Goal: Information Seeking & Learning: Learn about a topic

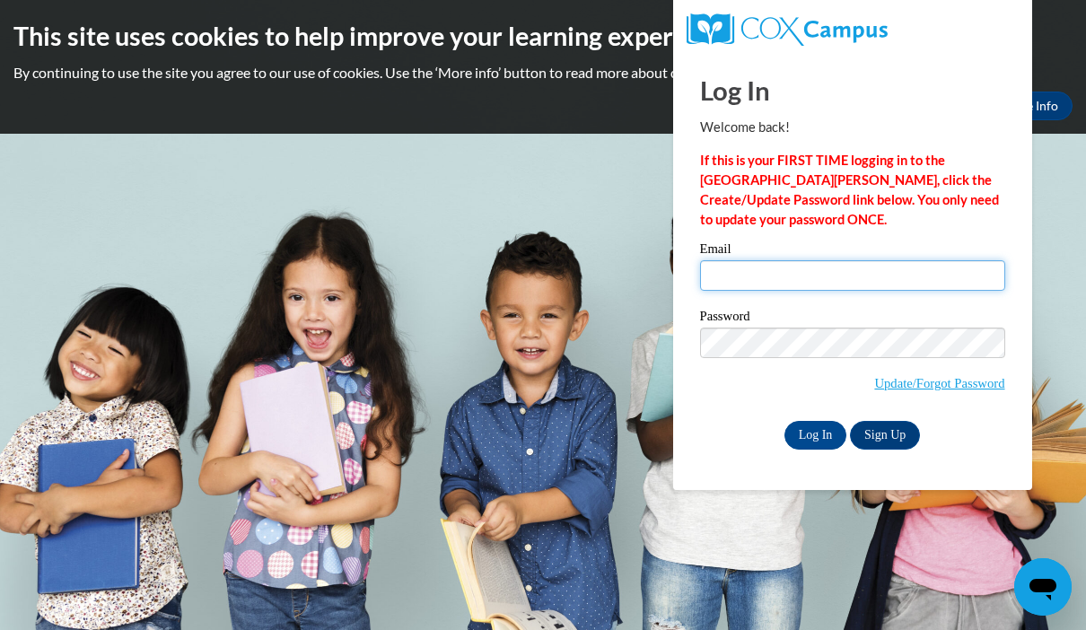
click at [757, 286] on input "Email" at bounding box center [852, 275] width 305 height 31
type input "flewis@sdb.k12.wi.us"
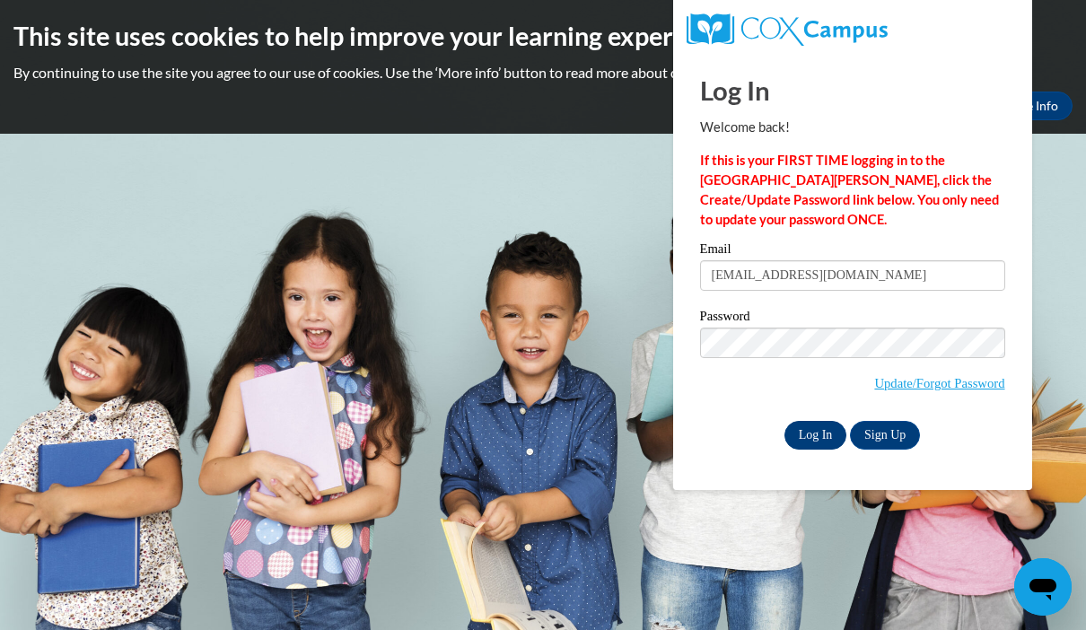
click at [820, 443] on input "Log In" at bounding box center [816, 435] width 63 height 29
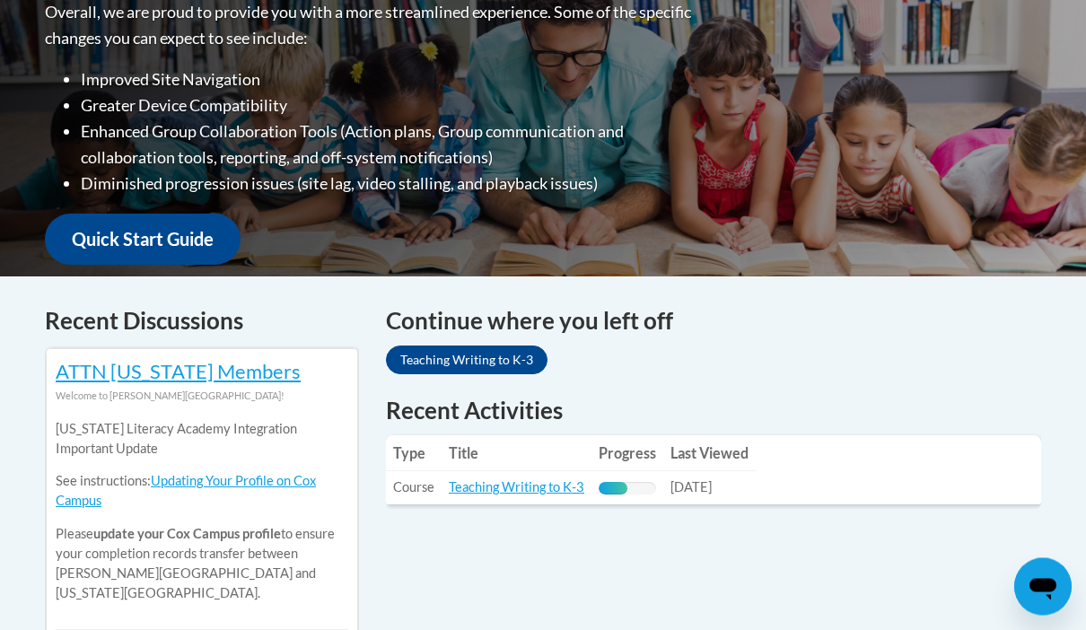
scroll to position [488, 0]
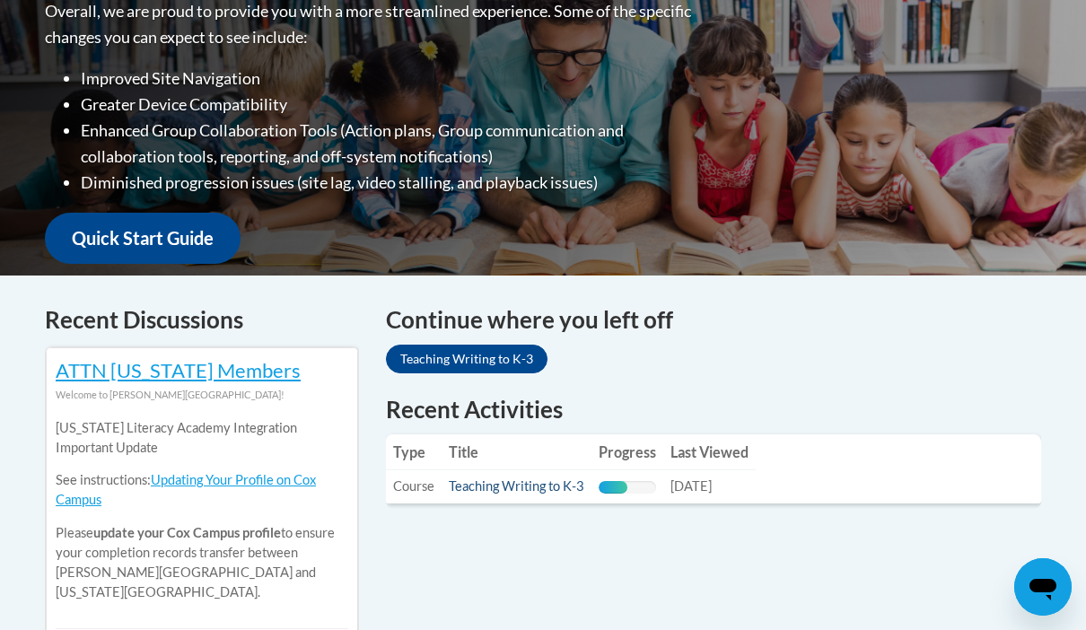
click at [472, 483] on link "Teaching Writing to K-3" at bounding box center [517, 486] width 136 height 15
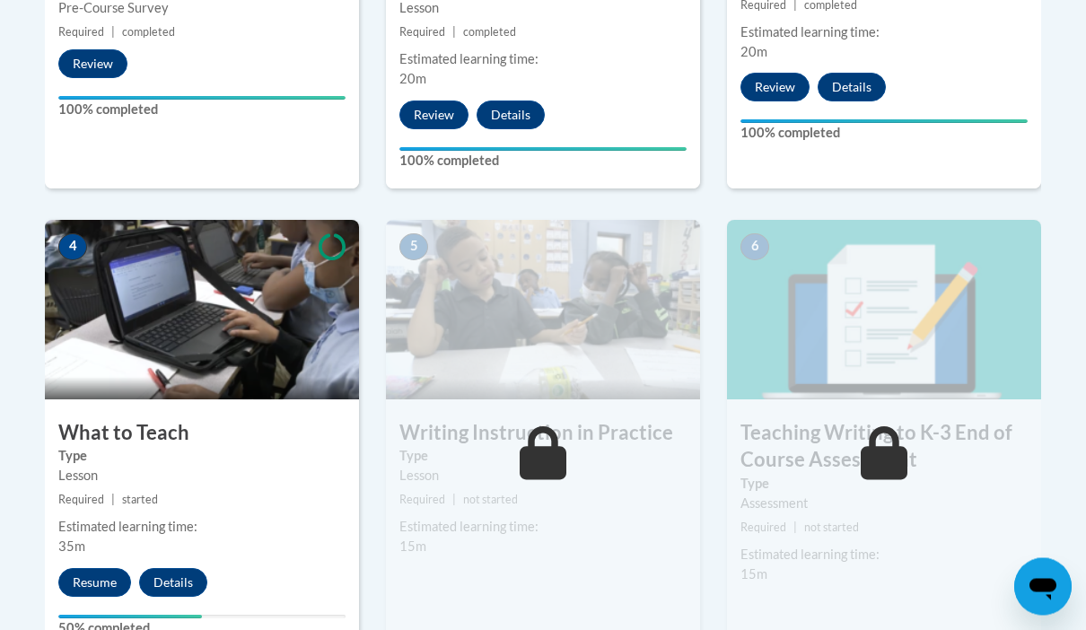
scroll to position [879, 0]
click at [89, 575] on button "Resume" at bounding box center [94, 582] width 73 height 29
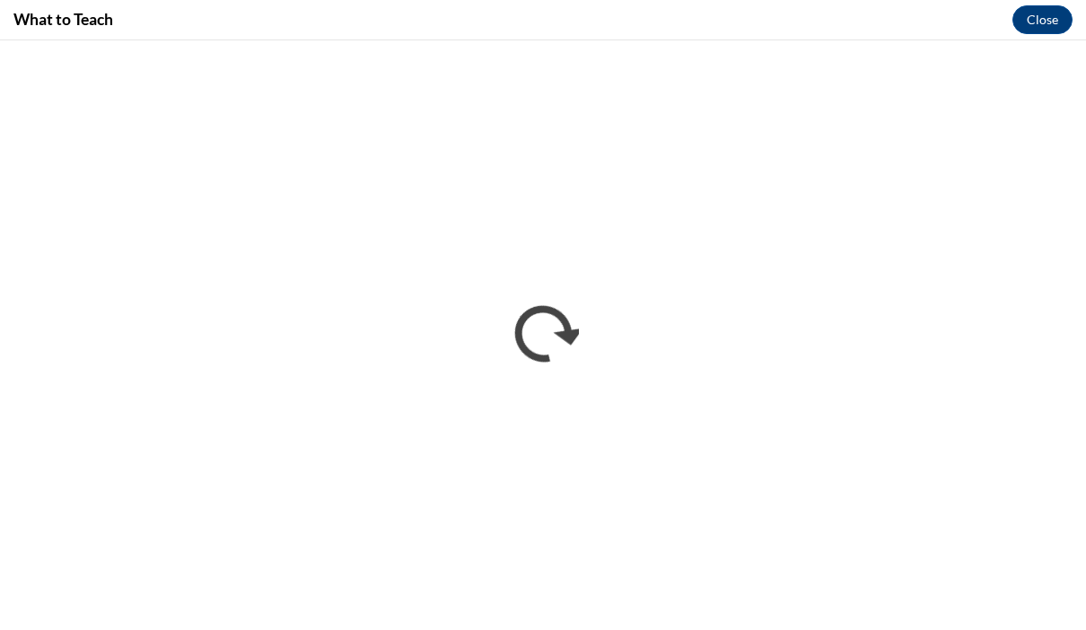
scroll to position [954, 0]
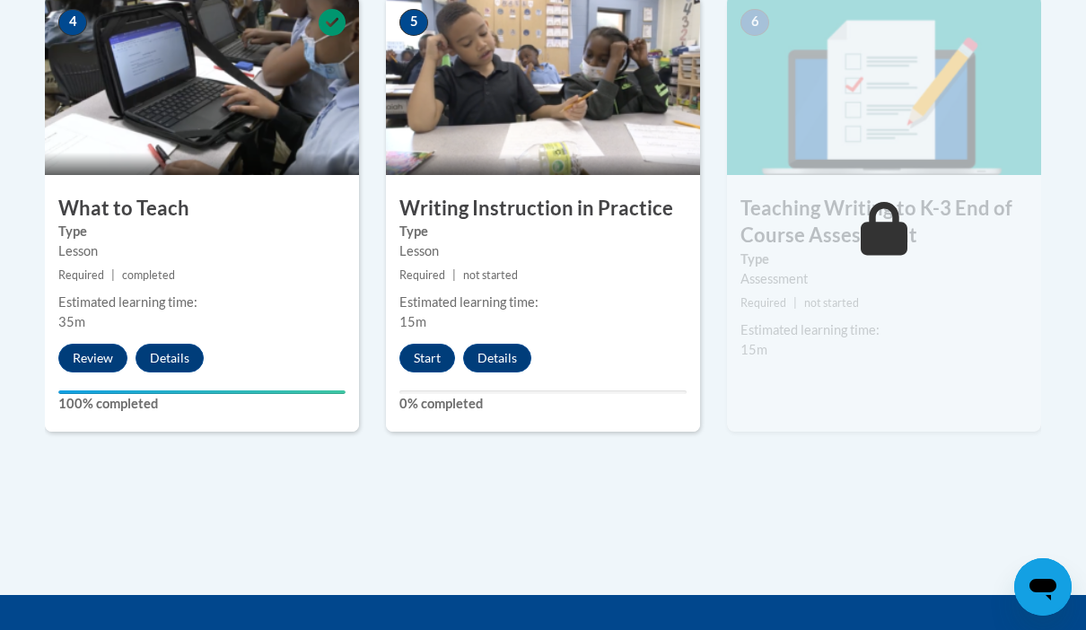
scroll to position [1097, 0]
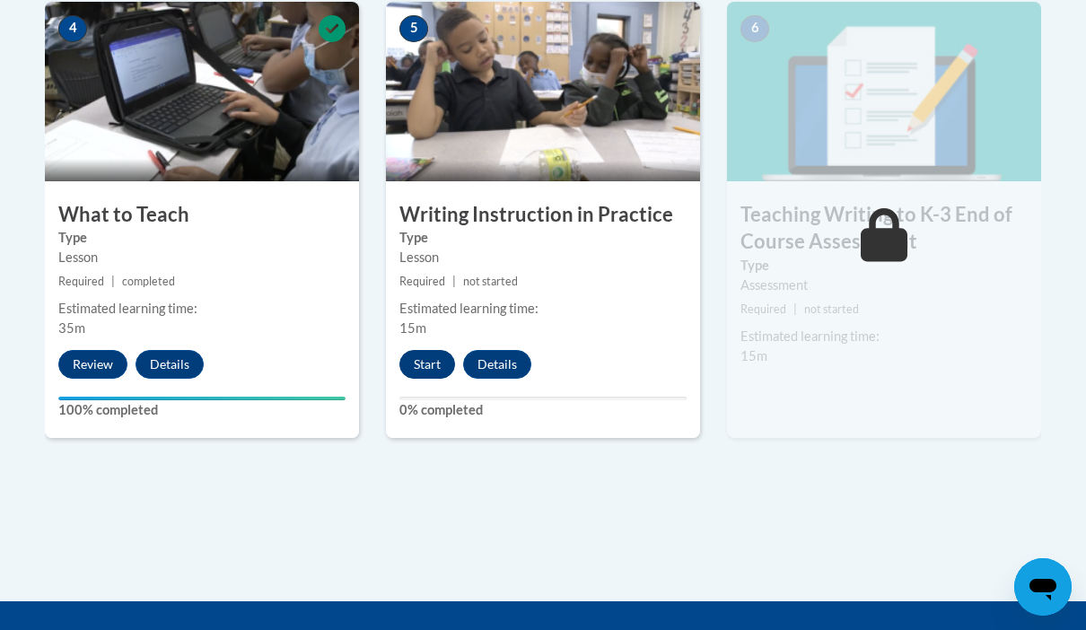
click at [429, 360] on button "Start" at bounding box center [427, 364] width 56 height 29
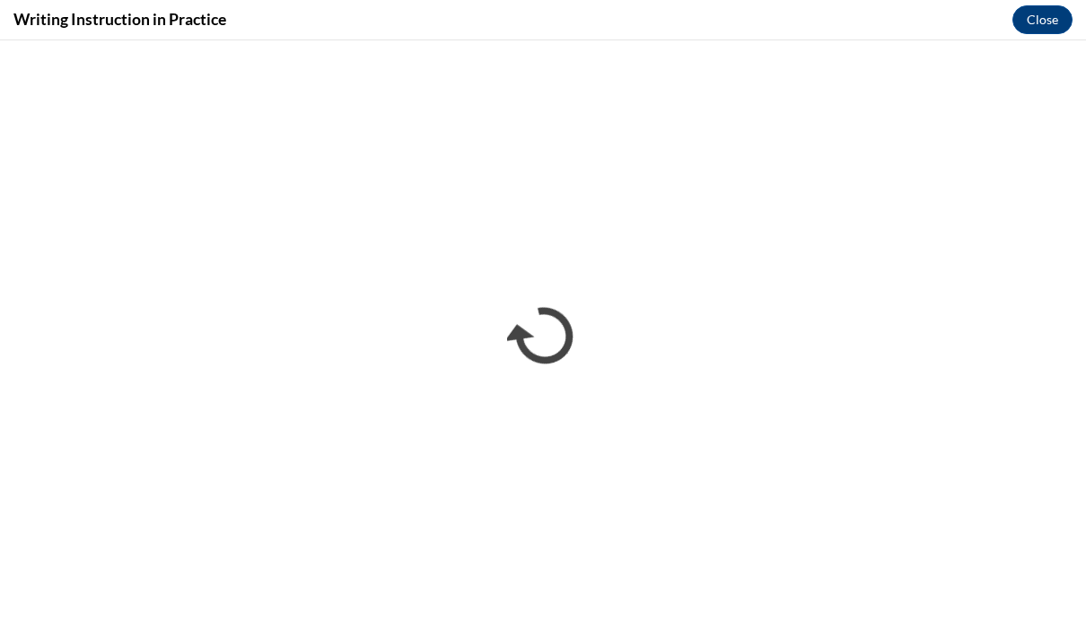
scroll to position [0, 0]
